Goal: Information Seeking & Learning: Learn about a topic

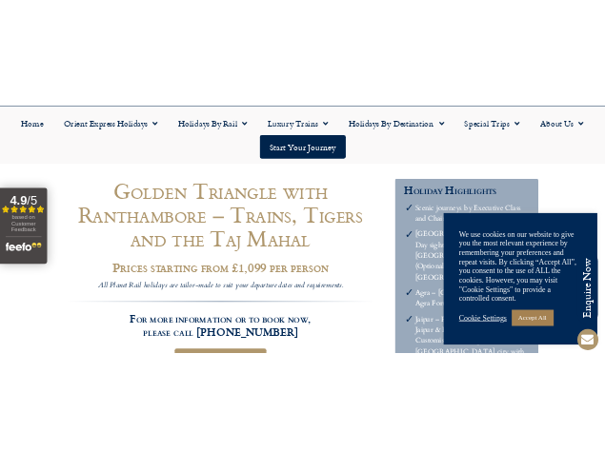
scroll to position [140, 0]
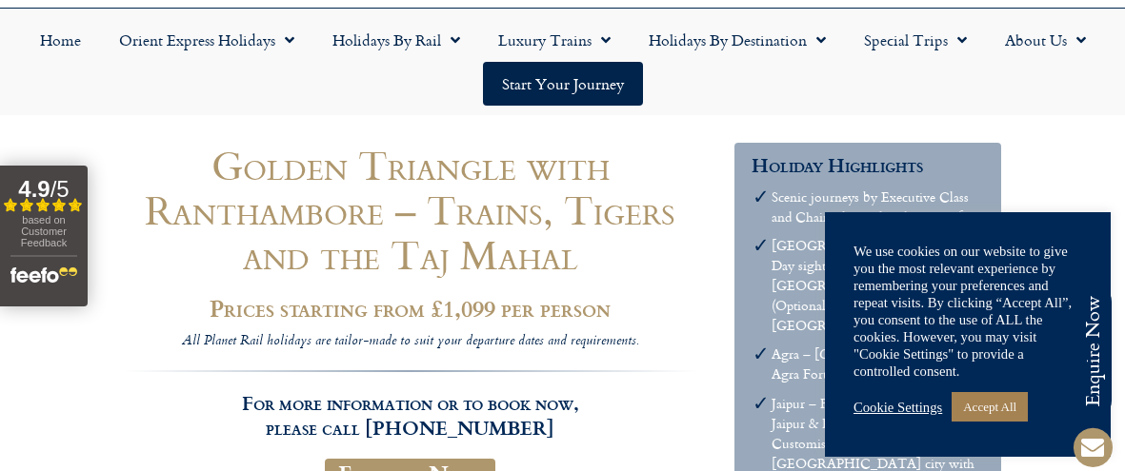
drag, startPoint x: 210, startPoint y: 162, endPoint x: 615, endPoint y: 250, distance: 414.2
drag, startPoint x: 576, startPoint y: 262, endPoint x: 275, endPoint y: 179, distance: 312.2
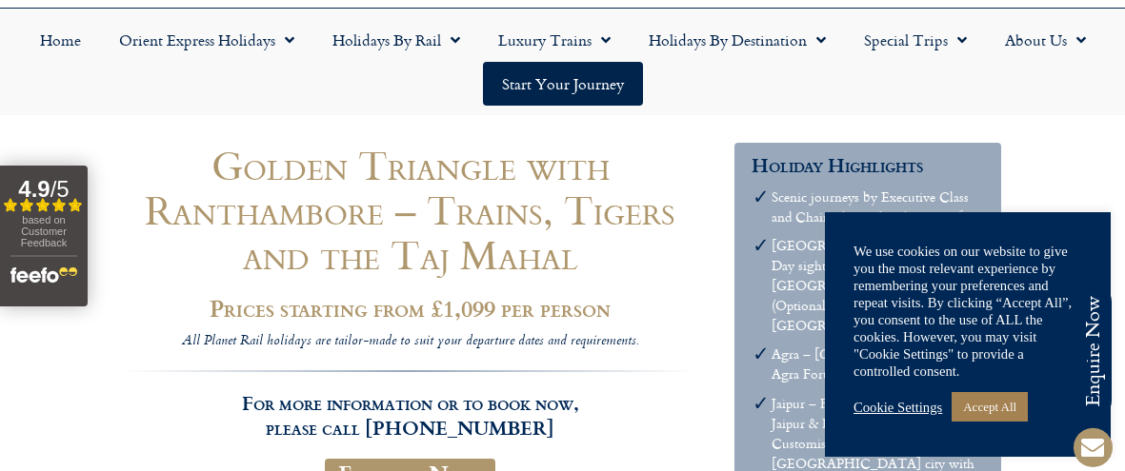
click at [981, 413] on link "Accept All" at bounding box center [990, 407] width 76 height 30
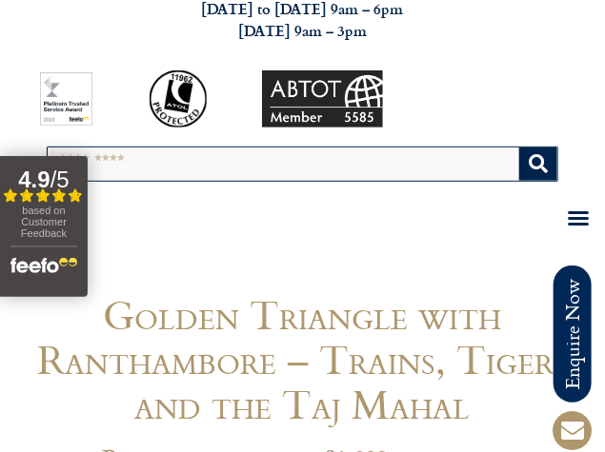
click at [397, 283] on div "Golden Triangle with Ranthambore – Trains, Tigers and the Taj Mahal Prices star…" at bounding box center [303, 279] width 586 height 27
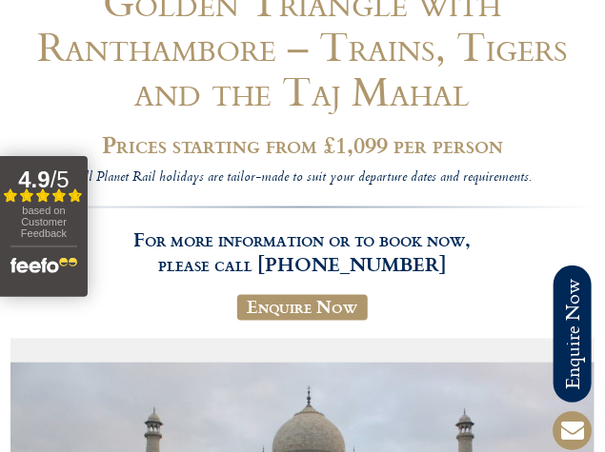
scroll to position [456, 0]
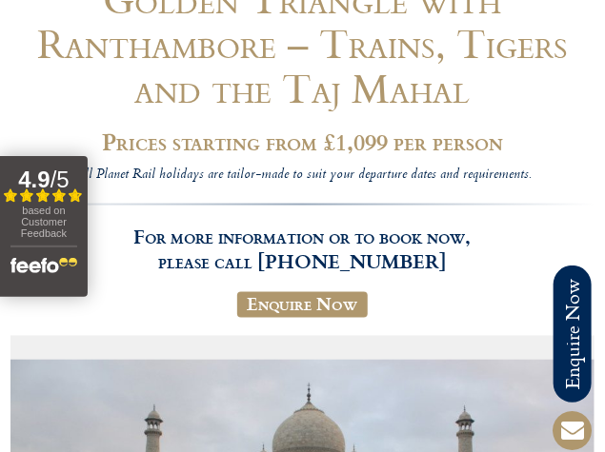
click at [38, 272] on img "Open slideout reviews widget" at bounding box center [43, 263] width 67 height 34
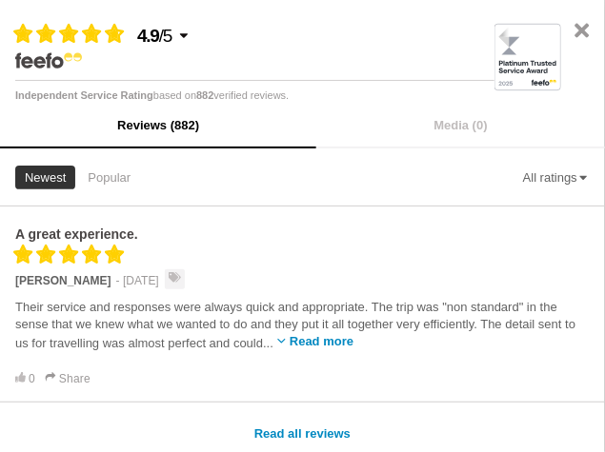
click at [389, 233] on div "A great experience." at bounding box center [302, 235] width 574 height 18
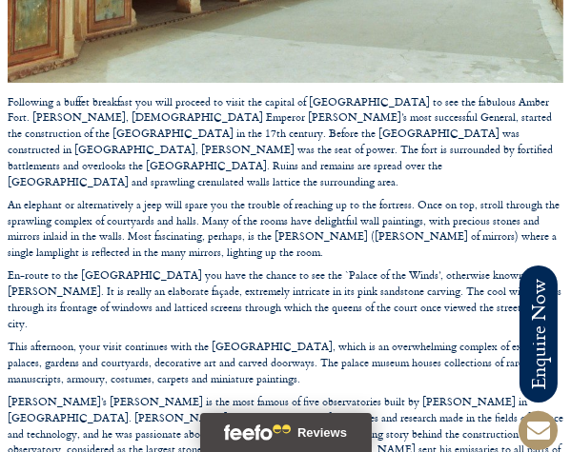
scroll to position [4634, 0]
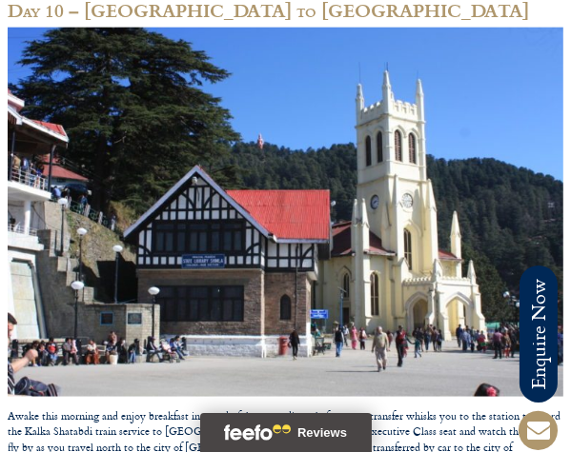
scroll to position [6966, 0]
